Goal: Information Seeking & Learning: Learn about a topic

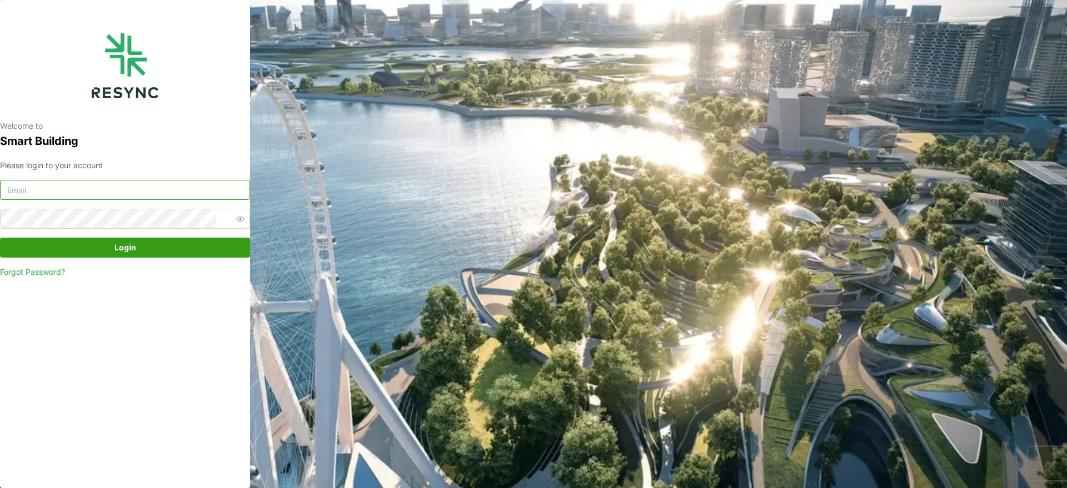
drag, startPoint x: 102, startPoint y: 188, endPoint x: 107, endPoint y: 194, distance: 7.6
click at [102, 189] on input at bounding box center [125, 190] width 250 height 20
type input "[EMAIL_ADDRESS][DOMAIN_NAME]"
click at [194, 247] on span "Login" at bounding box center [125, 247] width 229 height 19
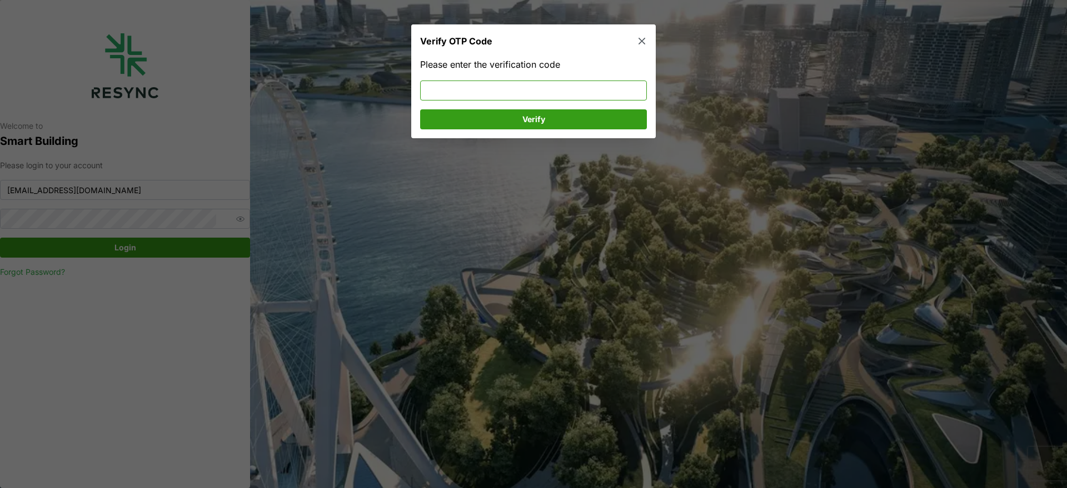
click at [469, 94] on input at bounding box center [533, 91] width 227 height 20
type input "496226"
click at [499, 119] on span "Verify" at bounding box center [534, 119] width 206 height 19
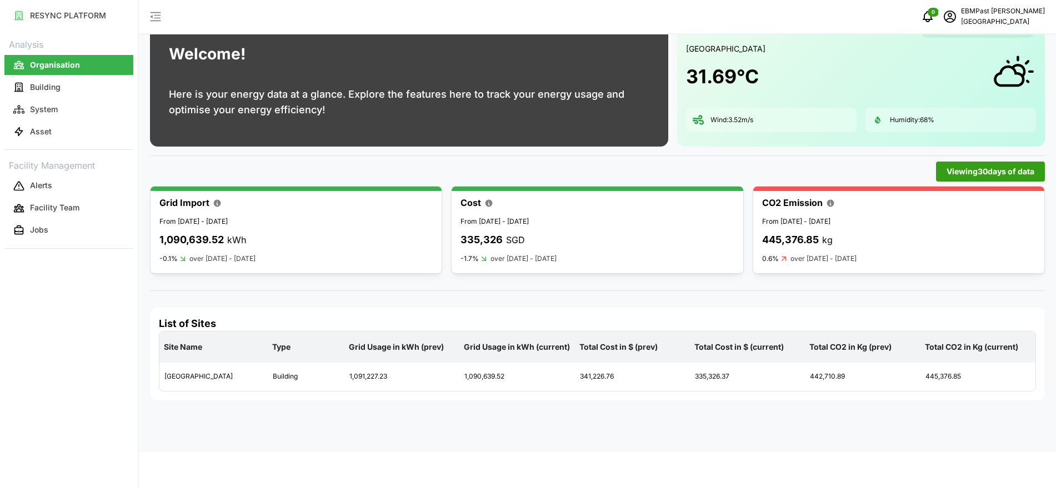
scroll to position [69, 0]
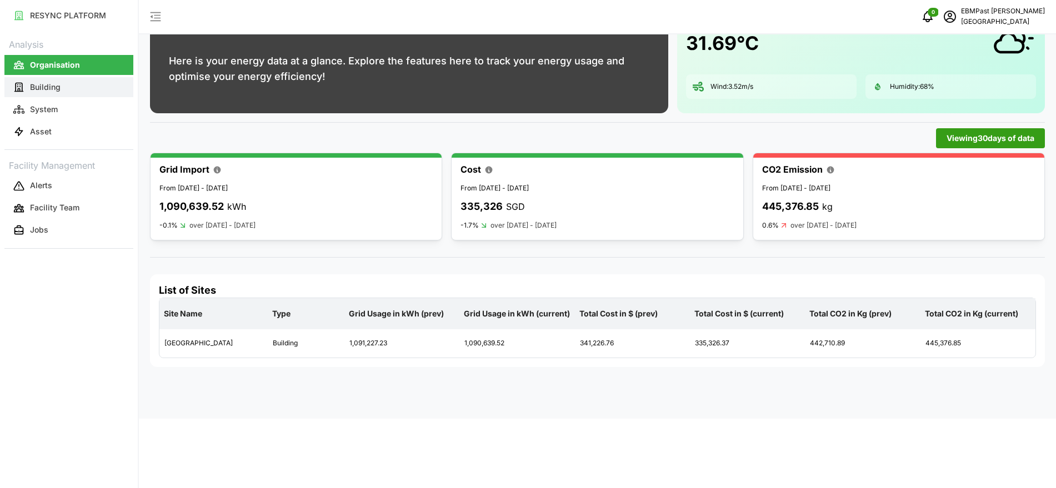
click at [42, 88] on p "Building" at bounding box center [45, 87] width 31 height 11
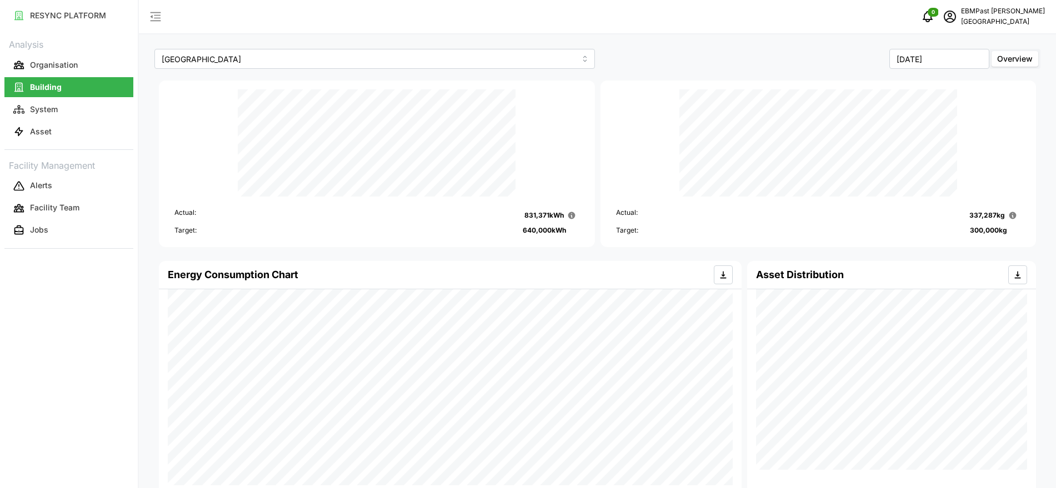
scroll to position [69, 0]
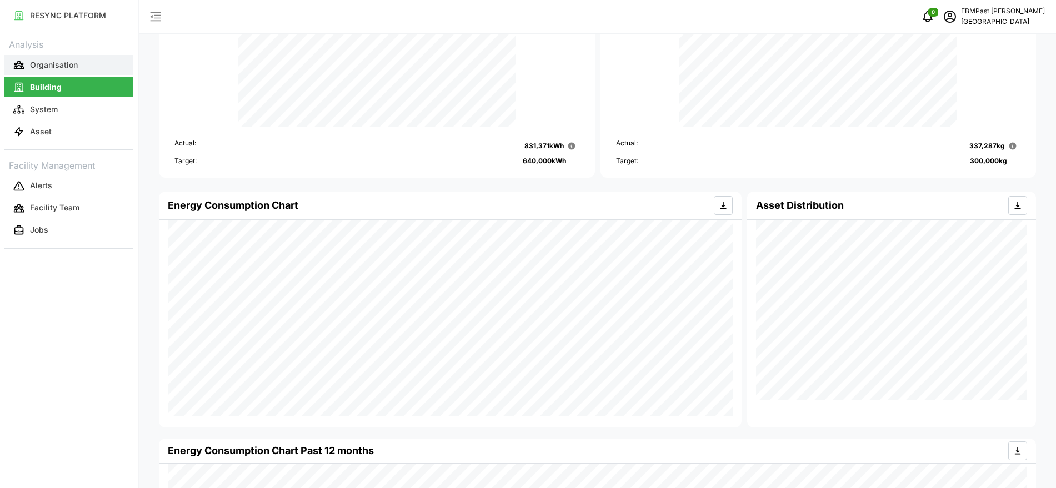
click at [101, 57] on button "Organisation" at bounding box center [68, 65] width 129 height 20
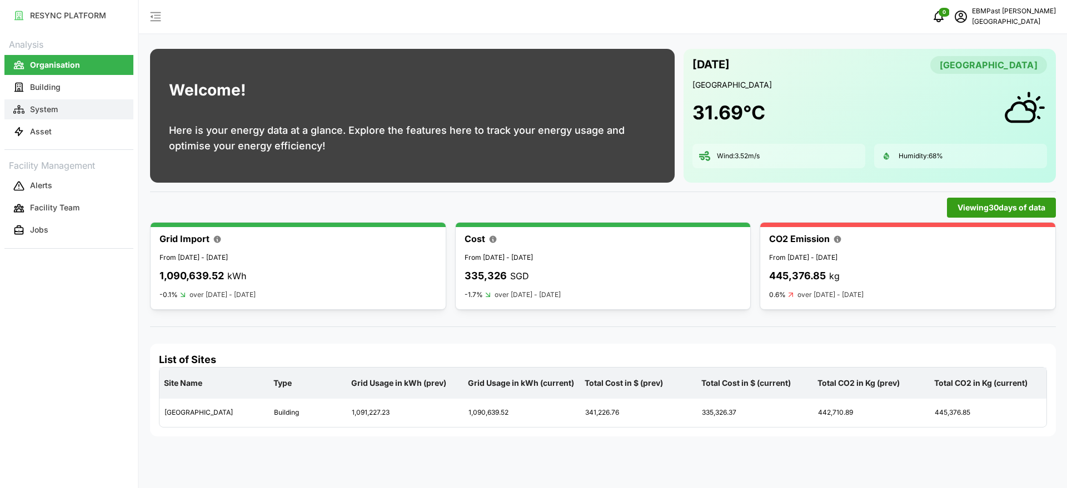
click at [71, 106] on button "System" at bounding box center [68, 109] width 129 height 20
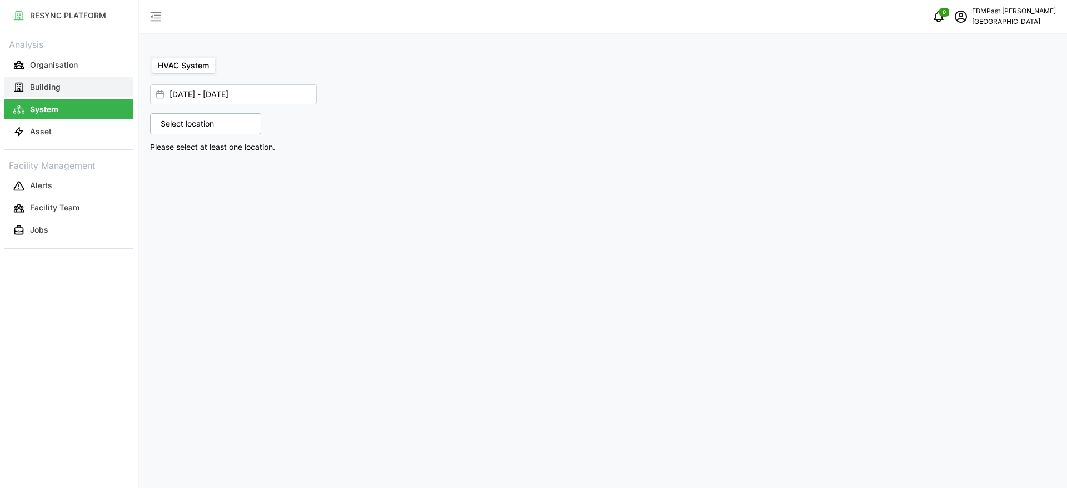
click at [86, 88] on button "Building" at bounding box center [68, 87] width 129 height 20
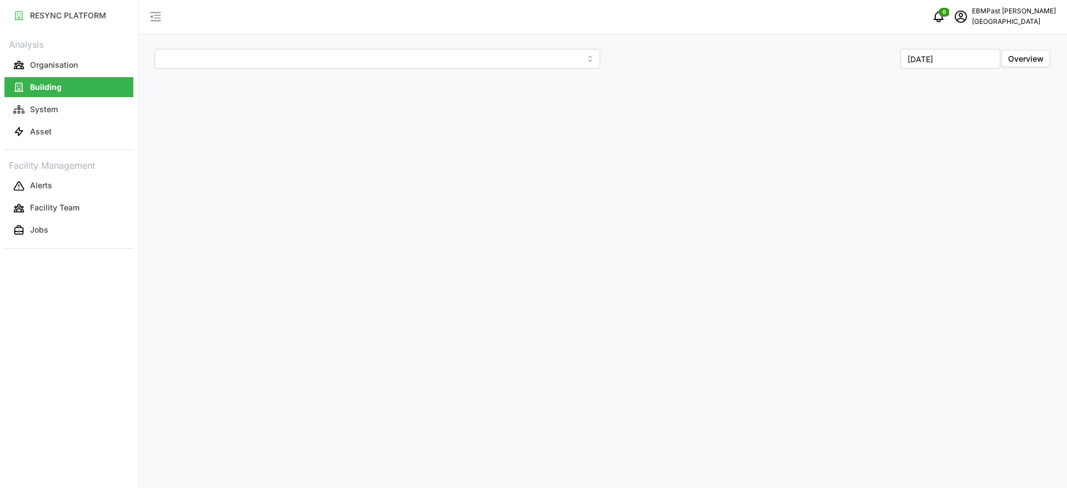
type input "Office Tower"
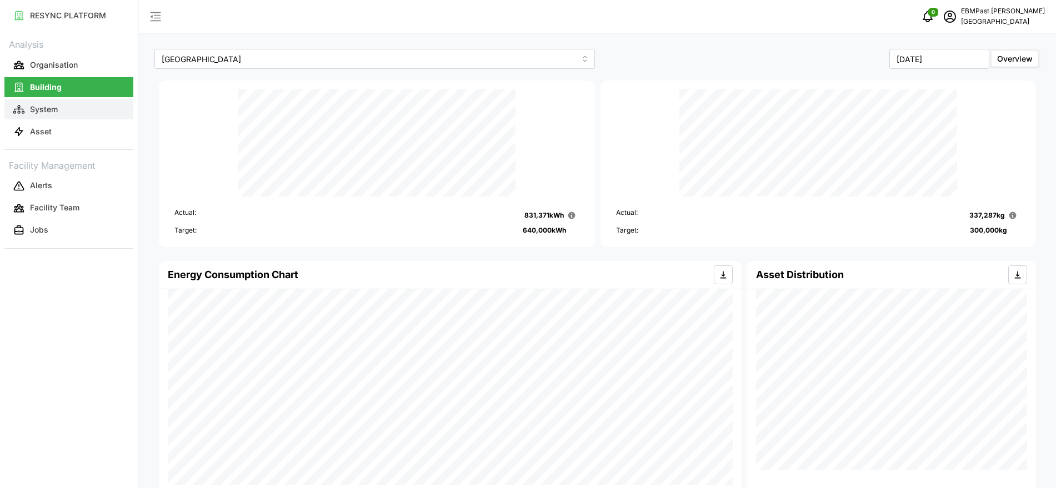
click at [94, 113] on button "System" at bounding box center [68, 109] width 129 height 20
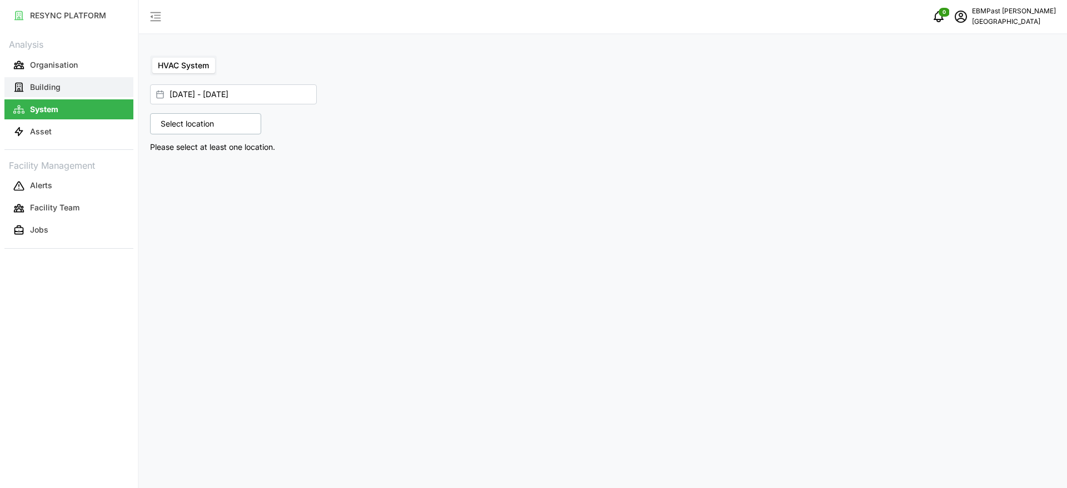
drag, startPoint x: 34, startPoint y: 87, endPoint x: 47, endPoint y: 89, distance: 13.0
click at [35, 87] on p "Building" at bounding box center [45, 87] width 31 height 11
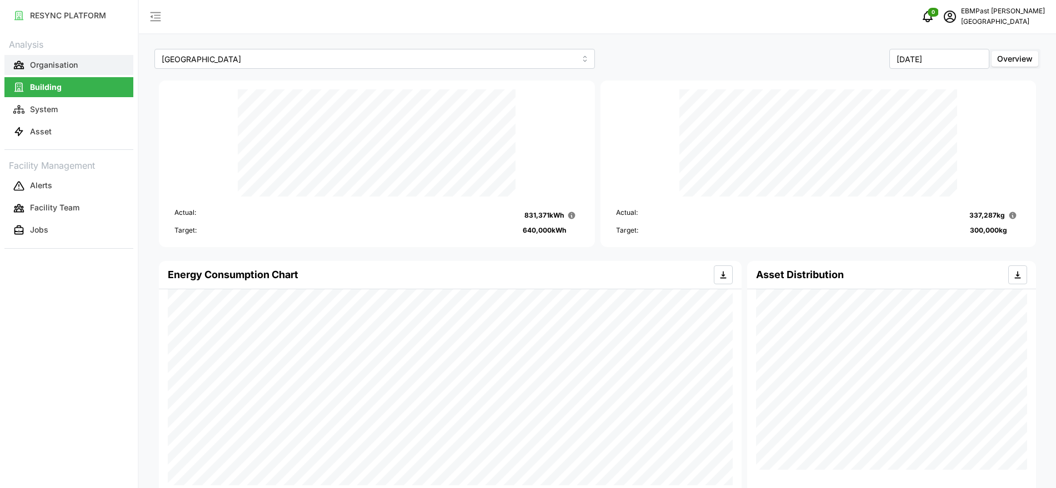
click at [74, 61] on p "Organisation" at bounding box center [54, 64] width 48 height 11
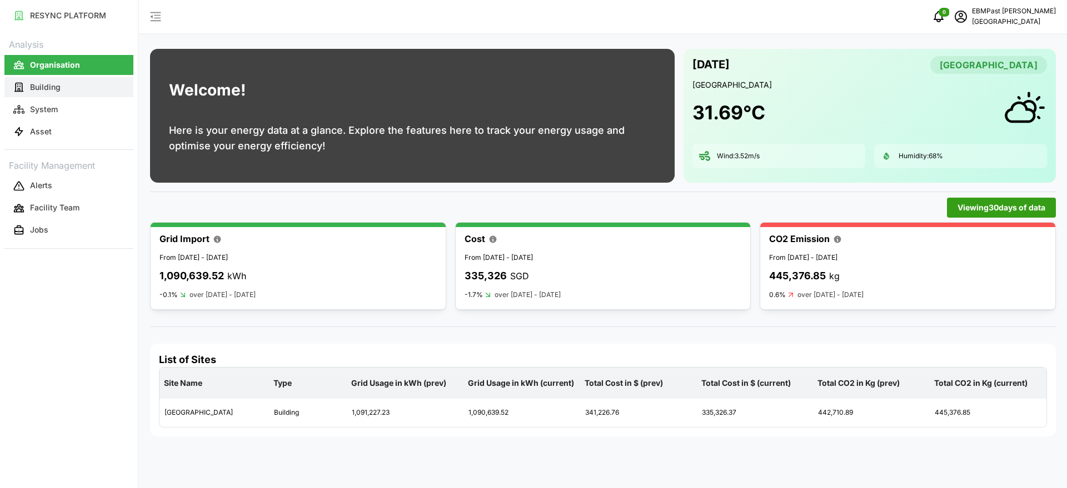
click at [54, 93] on button "Building" at bounding box center [68, 87] width 129 height 20
